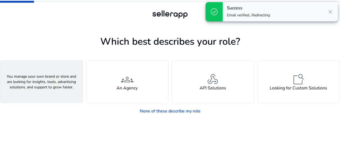
click at [41, 84] on span "person" at bounding box center [41, 79] width 13 height 13
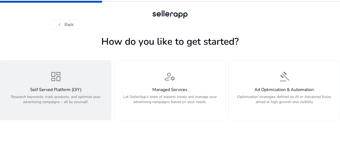
click at [59, 82] on span "dashboard" at bounding box center [56, 76] width 13 height 13
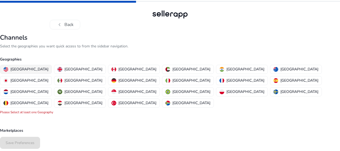
click at [17, 67] on p "[GEOGRAPHIC_DATA]" at bounding box center [29, 69] width 38 height 6
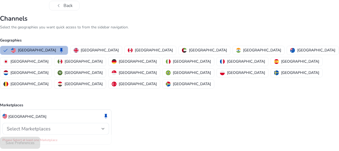
scroll to position [21, 0]
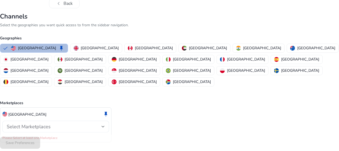
click at [34, 123] on span "Select Marketplaces" at bounding box center [29, 126] width 44 height 6
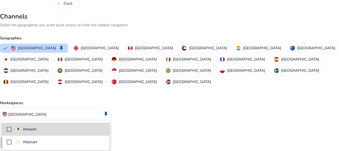
click at [27, 128] on p "Amazon" at bounding box center [30, 129] width 14 height 6
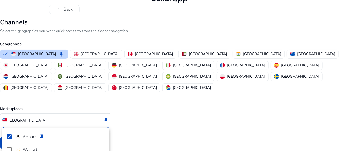
click at [158, 119] on div at bounding box center [169, 75] width 339 height 151
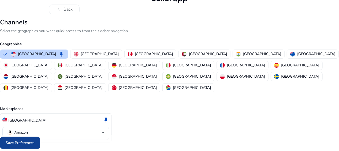
click at [17, 142] on span "Save Preferences" at bounding box center [20, 143] width 29 height 6
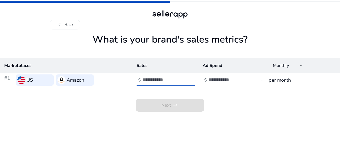
click at [158, 77] on input "number" at bounding box center [161, 80] width 36 height 6
type input "****"
click at [213, 78] on input "number" at bounding box center [227, 80] width 36 height 6
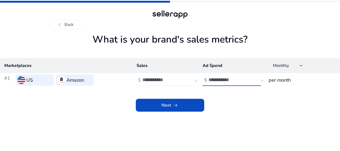
type input "*"
type input "***"
click at [287, 80] on h3 "per month" at bounding box center [302, 79] width 67 height 7
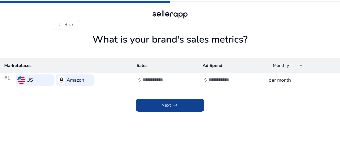
click at [164, 107] on span "Next arrow_right_alt" at bounding box center [170, 105] width 17 height 6
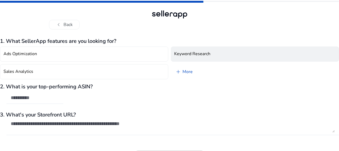
click at [189, 55] on h4 "Keyword Research" at bounding box center [192, 53] width 36 height 5
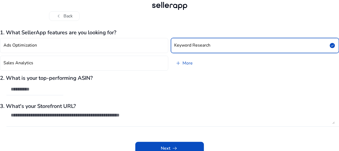
scroll to position [12, 0]
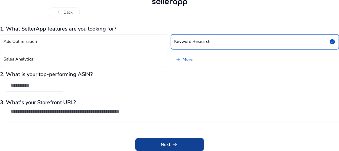
click at [173, 146] on span "arrow_right_alt" at bounding box center [175, 144] width 6 height 6
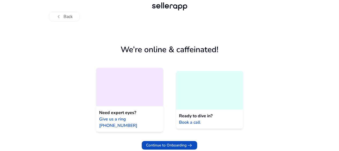
scroll to position [2, 0]
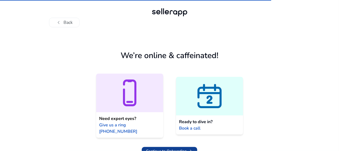
click at [162, 148] on span "Continue to Onboarding" at bounding box center [166, 151] width 40 height 6
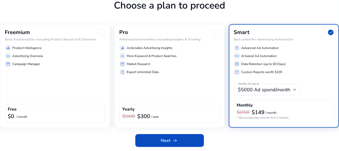
click at [36, 63] on p "Campaign Manager" at bounding box center [26, 64] width 28 height 5
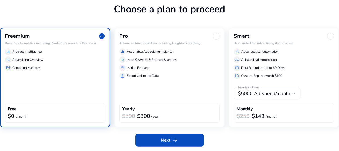
scroll to position [32, 0]
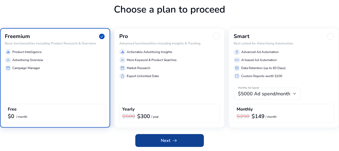
click at [168, 141] on span "Next arrow_right_alt" at bounding box center [169, 140] width 17 height 6
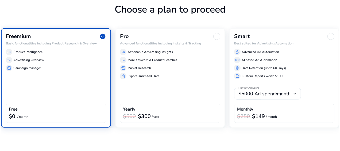
scroll to position [0, 0]
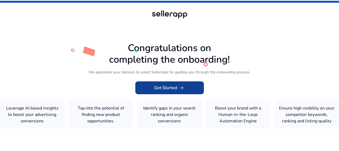
click at [163, 90] on span "Get Started arrow_right_alt" at bounding box center [169, 88] width 31 height 6
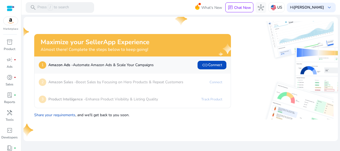
click at [244, 67] on div at bounding box center [285, 70] width 99 height 98
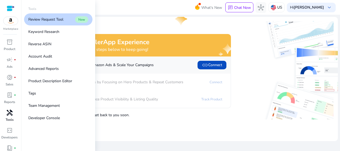
click at [11, 116] on span "handyman" at bounding box center [9, 112] width 6 height 6
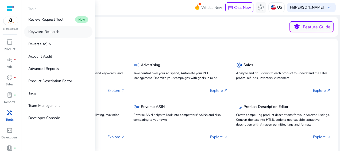
click at [50, 29] on p "Keyword Research" at bounding box center [43, 32] width 31 height 6
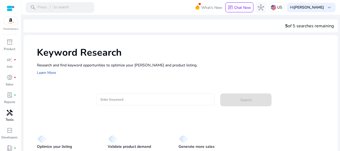
click at [111, 98] on input "Enter Keyword" at bounding box center [156, 99] width 110 height 6
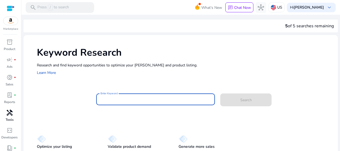
paste input "**********"
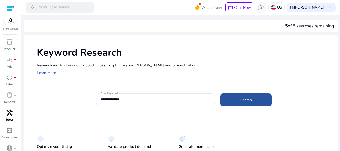
click at [242, 100] on span "Search" at bounding box center [247, 100] width 12 height 6
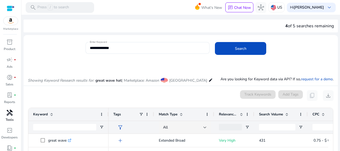
click at [310, 96] on app-icon-holder "content_copy" at bounding box center [312, 95] width 11 height 11
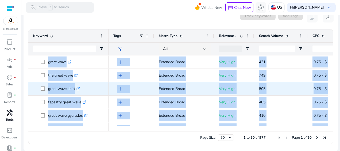
drag, startPoint x: 37, startPoint y: 120, endPoint x: 320, endPoint y: 92, distance: 285.1
click at [320, 92] on div "the great wave off [GEOGRAPHIC_DATA] .st0{fill:#2c8af8} great wave mask .st0{fi…" at bounding box center [178, 90] width 300 height 71
copy div "lor ipsum dolo sit ametcons .ad3{elit:#1s0do4} eiusm temp inci .ut1{labo:#2e1do…"
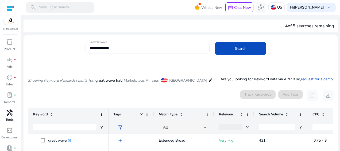
click at [123, 47] on input "**********" at bounding box center [148, 48] width 116 height 6
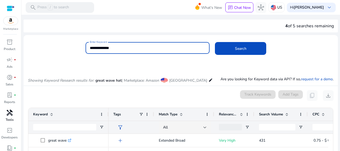
click at [122, 47] on input "**********" at bounding box center [148, 48] width 116 height 6
drag, startPoint x: 108, startPoint y: 48, endPoint x: 86, endPoint y: 47, distance: 22.0
click at [86, 47] on div "**********" at bounding box center [148, 48] width 124 height 12
paste input "**"
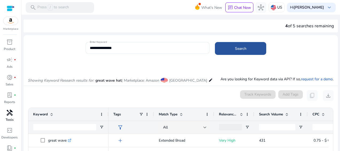
click at [232, 53] on span at bounding box center [240, 48] width 51 height 13
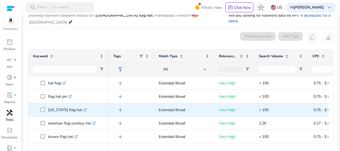
scroll to position [482, 0]
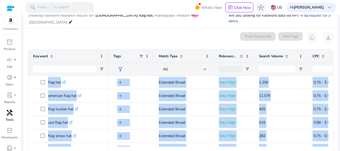
drag, startPoint x: 34, startPoint y: 135, endPoint x: 333, endPoint y: 77, distance: 304.8
click at [333, 77] on ag-grid-angular "Press SPACE to select this row. Drag here to set row groups Drag here to set co…" at bounding box center [181, 107] width 314 height 120
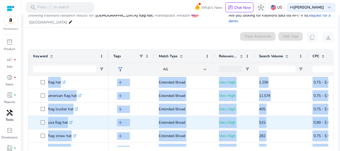
copy body "loremips dolo sitamet con .ad1{elit:#1s9do8} eius temp inc .ut9{labo:#0e9do0} m…"
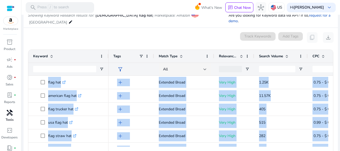
scroll to position [0, 0]
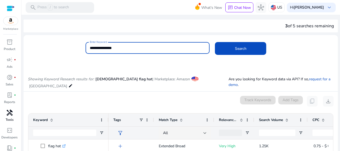
drag, startPoint x: 111, startPoint y: 47, endPoint x: 84, endPoint y: 48, distance: 27.6
click at [84, 48] on div "**********" at bounding box center [179, 50] width 311 height 17
paste input
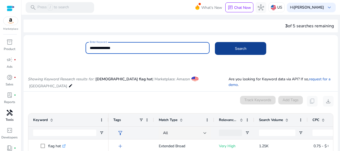
type input "**********"
click at [231, 49] on span at bounding box center [240, 48] width 51 height 13
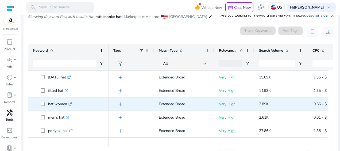
scroll to position [321, 0]
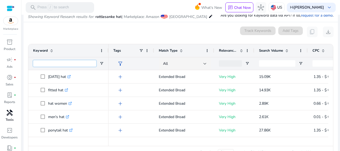
click at [59, 64] on input "Keyword Filter Input" at bounding box center [64, 63] width 63 height 6
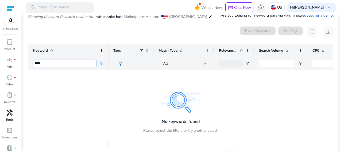
scroll to position [0, 0]
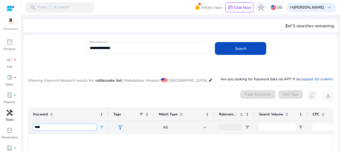
type input "****"
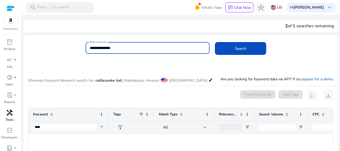
click at [98, 49] on input "**********" at bounding box center [148, 48] width 116 height 6
paste input
click at [237, 49] on span "Search" at bounding box center [241, 49] width 12 height 6
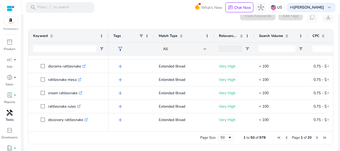
drag, startPoint x: 33, startPoint y: 75, endPoint x: 311, endPoint y: 136, distance: 283.8
click at [311, 136] on div "Drag here to set row groups Drag here to set column labels Keyword Tags 1" at bounding box center [181, 86] width 306 height 115
copy body "loremipsumd sit ametc .ad4{elit:#7s6do1} eiusmodtemp .in5{utla:#3e5do9} magnaa …"
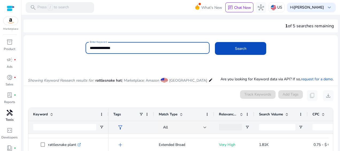
drag, startPoint x: 98, startPoint y: 48, endPoint x: 86, endPoint y: 49, distance: 11.8
click at [86, 49] on div "**********" at bounding box center [148, 48] width 124 height 12
type input "*********"
click at [215, 42] on button "Search" at bounding box center [240, 48] width 51 height 13
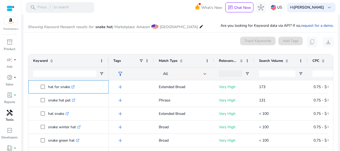
scroll to position [30, 0]
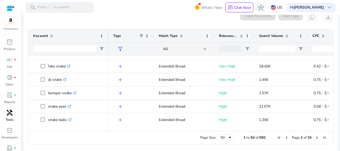
drag, startPoint x: 35, startPoint y: 89, endPoint x: 291, endPoint y: 135, distance: 259.5
click at [291, 135] on div "Drag here to set row groups Drag here to set column labels Keyword Tags 14" at bounding box center [181, 86] width 306 height 115
copy body "lor ips dolor .si8{amet:#3c9ad1} elits doe tem .in7{utla:#5e8do5} mag aliqu .en…"
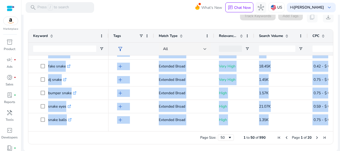
scroll to position [598, 0]
